Goal: Information Seeking & Learning: Learn about a topic

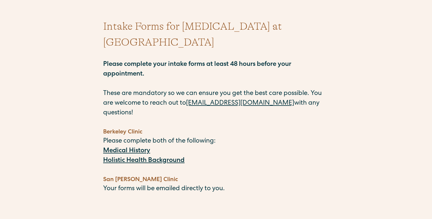
scroll to position [47, 0]
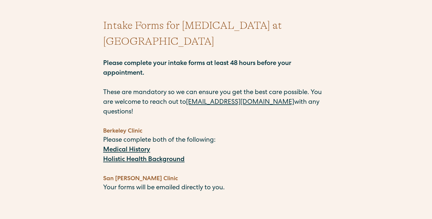
click at [133, 147] on strong "Medical History" at bounding box center [126, 150] width 47 height 6
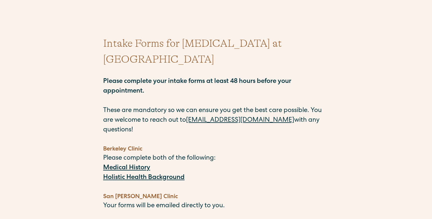
scroll to position [0, 0]
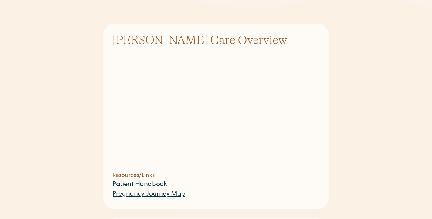
scroll to position [161, 0]
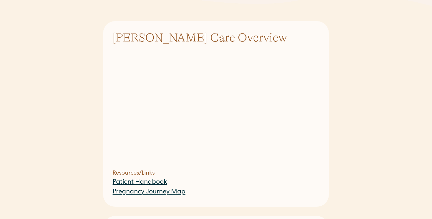
click at [139, 179] on link "Patient Handbook" at bounding box center [140, 182] width 54 height 6
click at [147, 189] on link "Pregnancy Journey Map" at bounding box center [149, 192] width 73 height 6
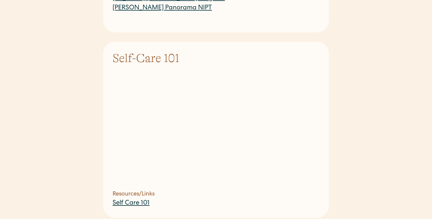
scroll to position [539, 0]
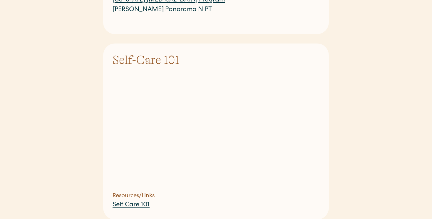
click at [138, 202] on link "Self Care 101" at bounding box center [131, 205] width 37 height 6
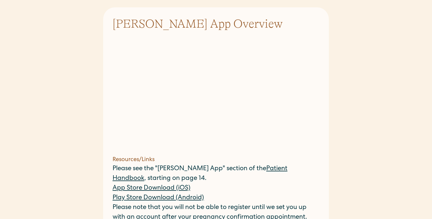
scroll to position [762, 0]
